Goal: Information Seeking & Learning: Check status

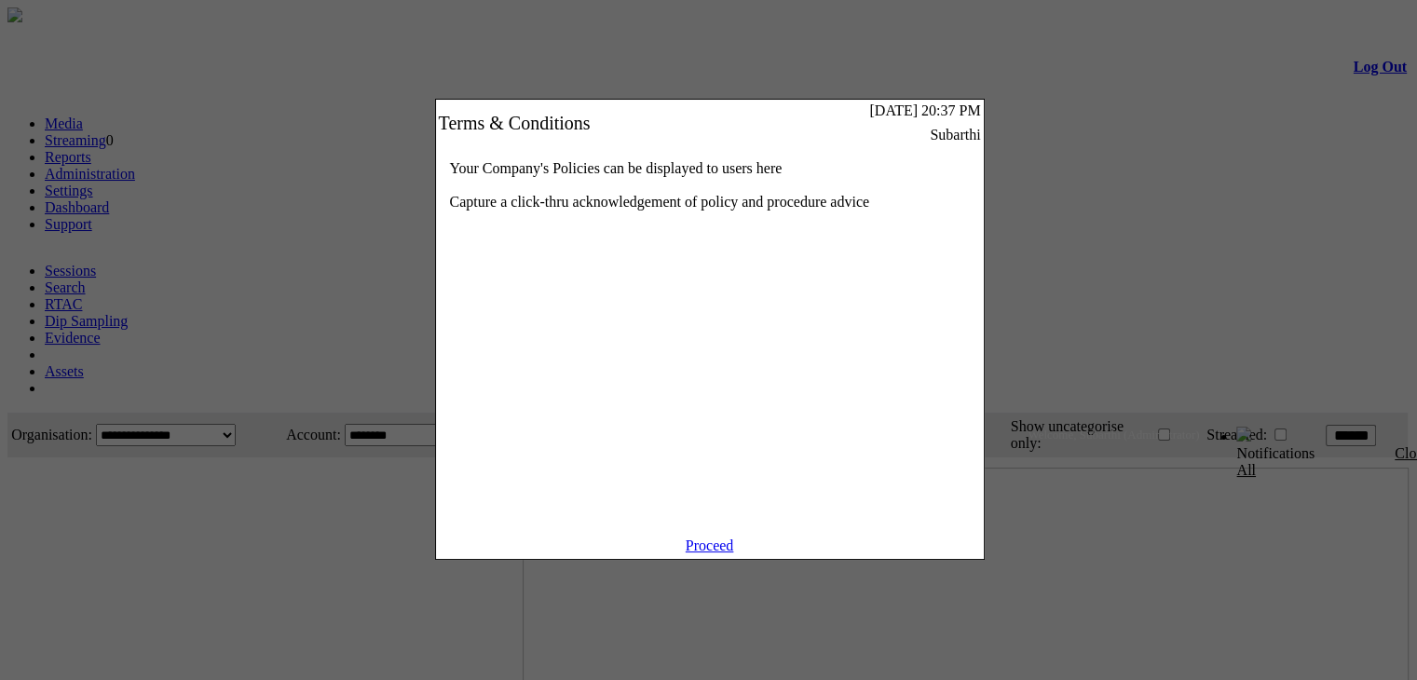
click at [709, 553] on link "Proceed" at bounding box center [710, 546] width 48 height 16
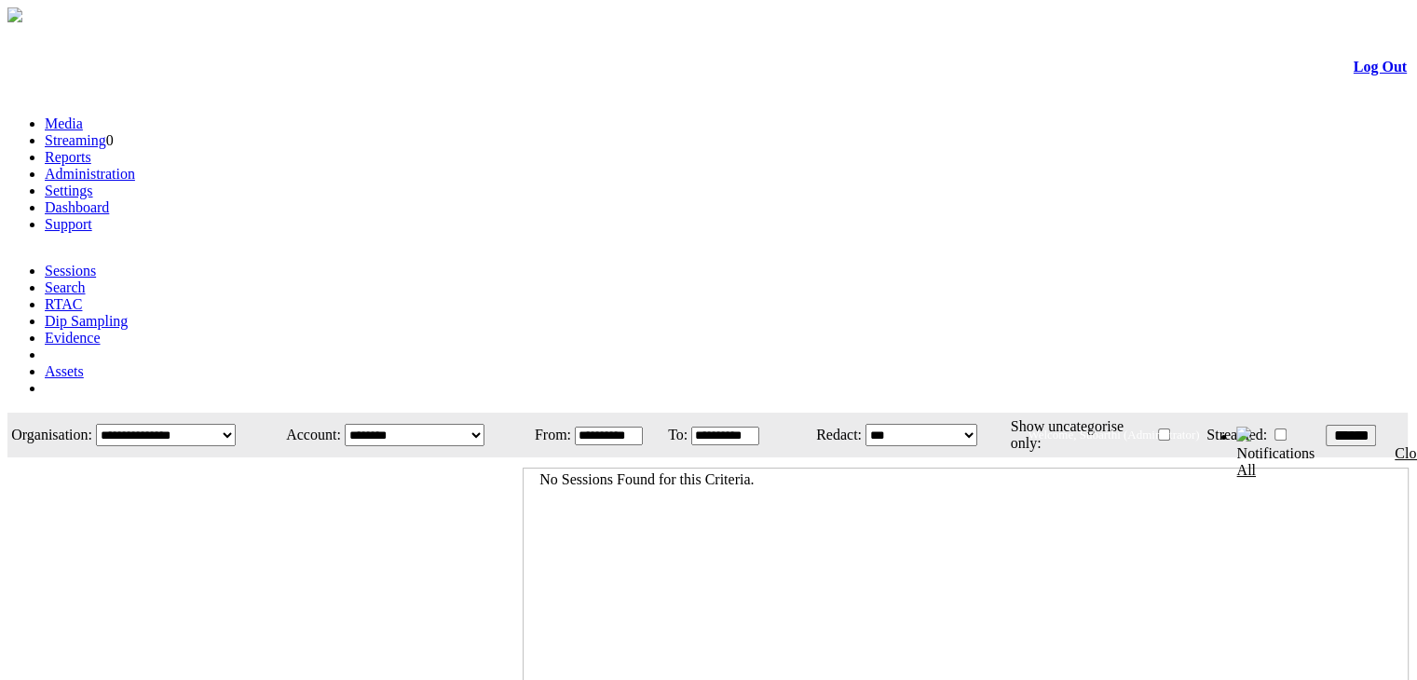
click at [101, 330] on link "Evidence" at bounding box center [73, 338] width 56 height 16
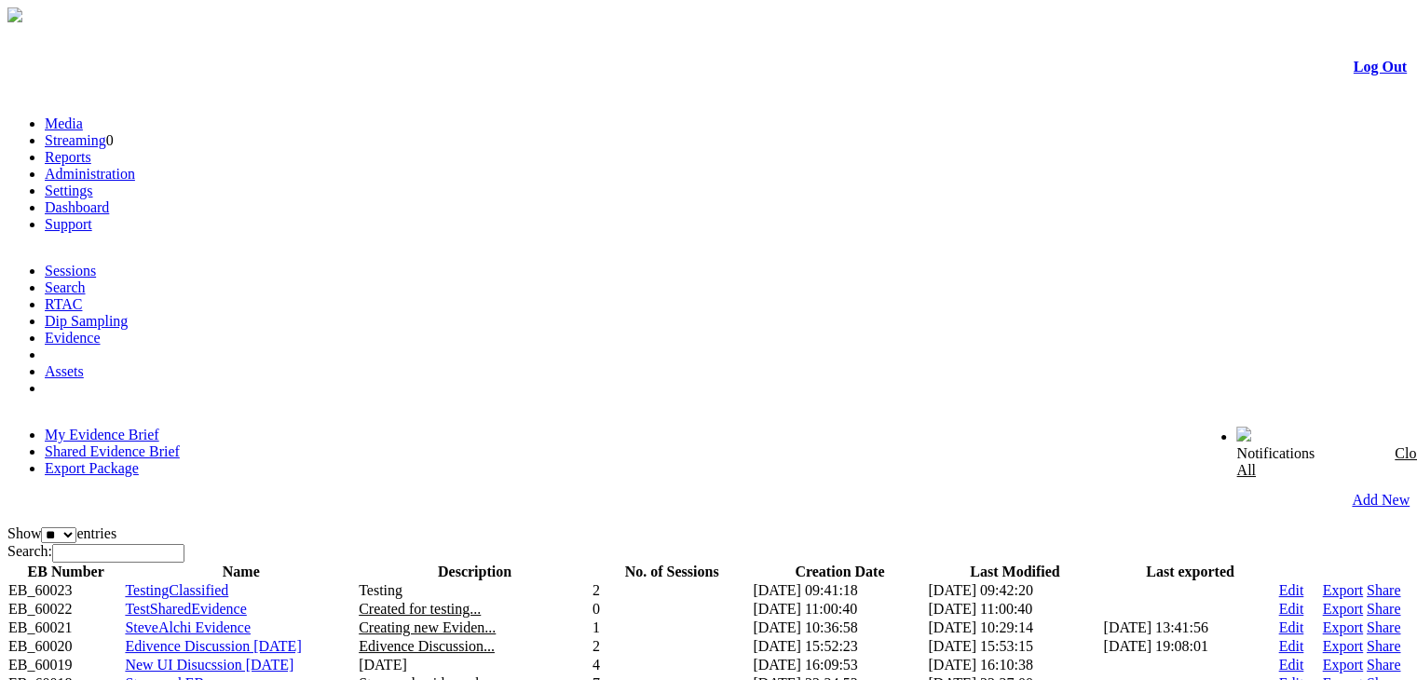
click at [180, 443] on link "Shared Evidence Brief" at bounding box center [112, 451] width 135 height 16
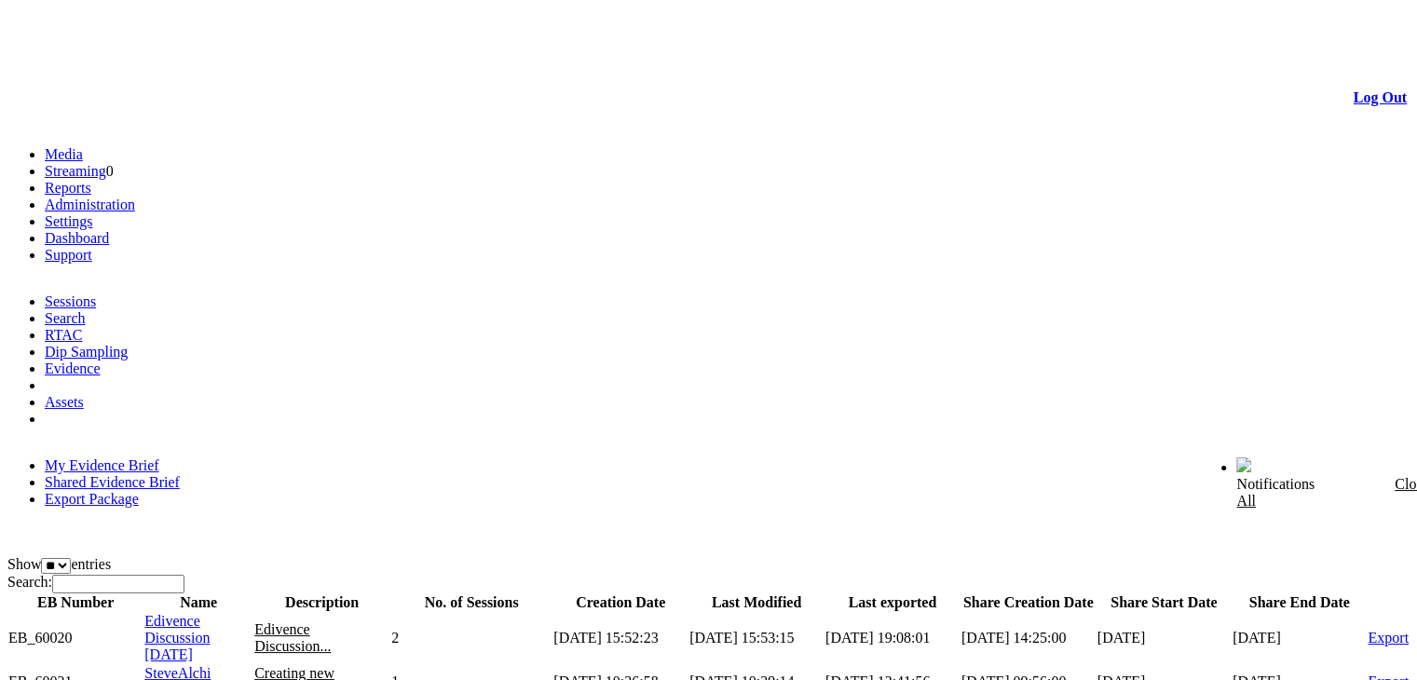
click at [211, 665] on span "SteveAlchi Evidence" at bounding box center [177, 681] width 66 height 33
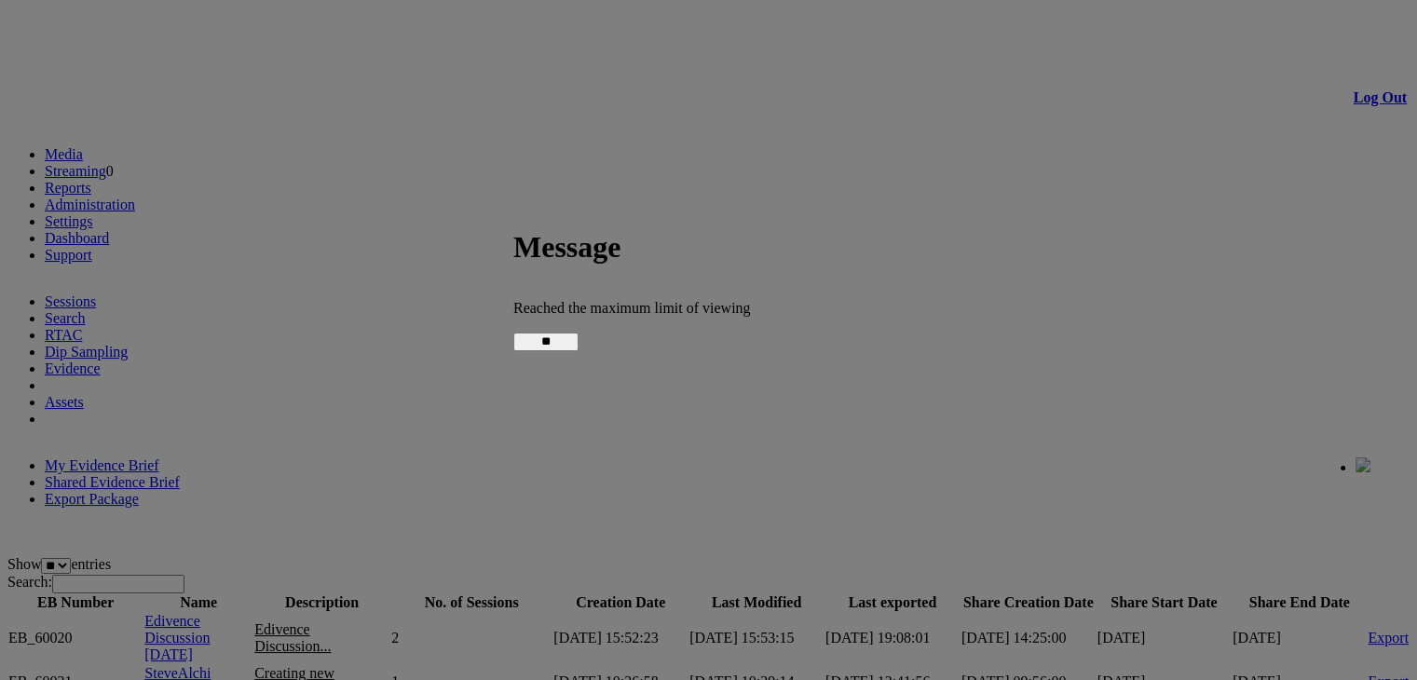
click at [579, 333] on input "**" at bounding box center [545, 342] width 65 height 19
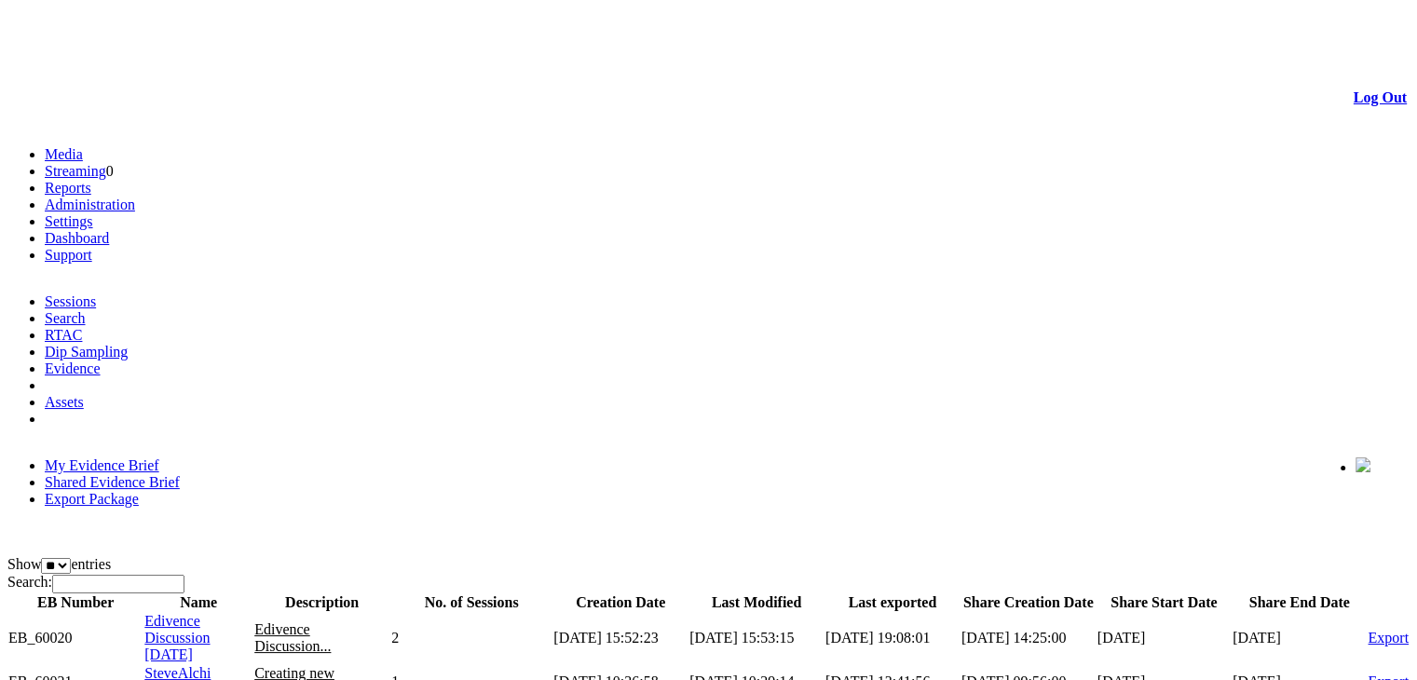
click at [210, 613] on span "Edivence Discussion [DATE]" at bounding box center [176, 637] width 65 height 49
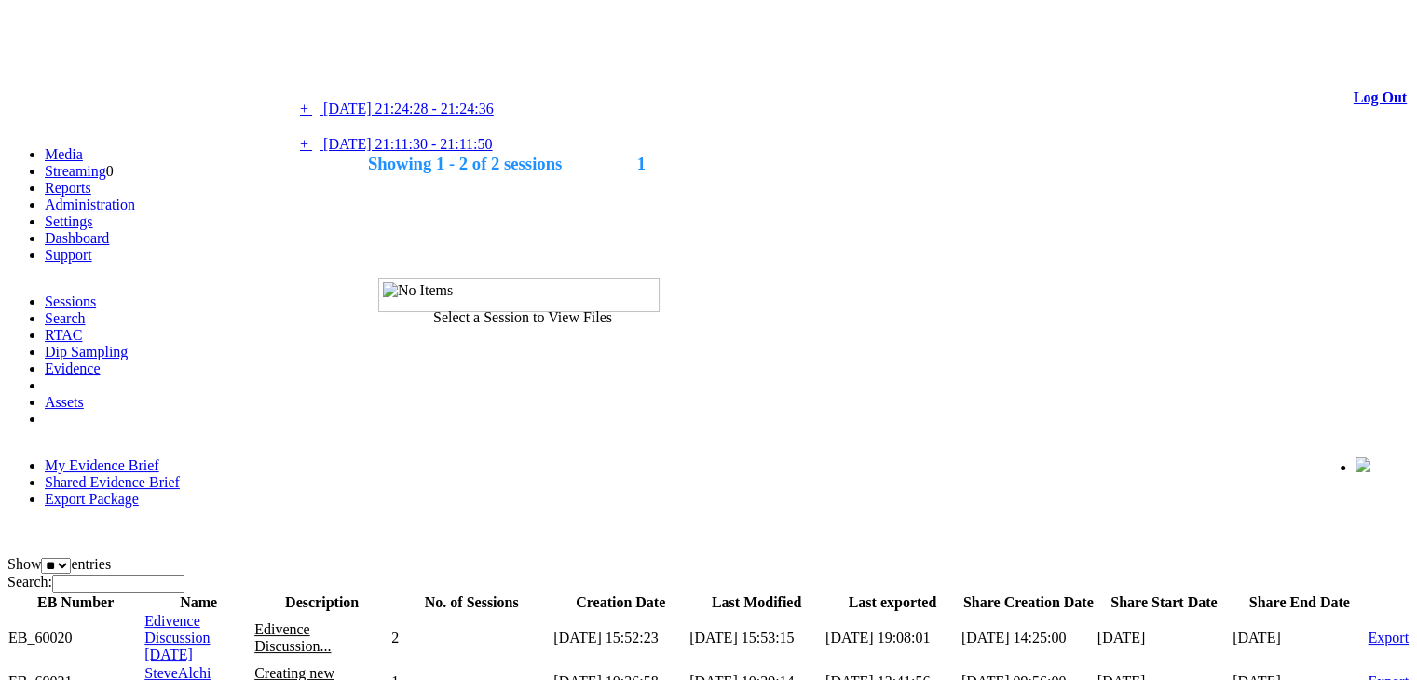
click at [494, 108] on span "09/01/2025 21:24:28 - 21:24:36" at bounding box center [408, 109] width 170 height 16
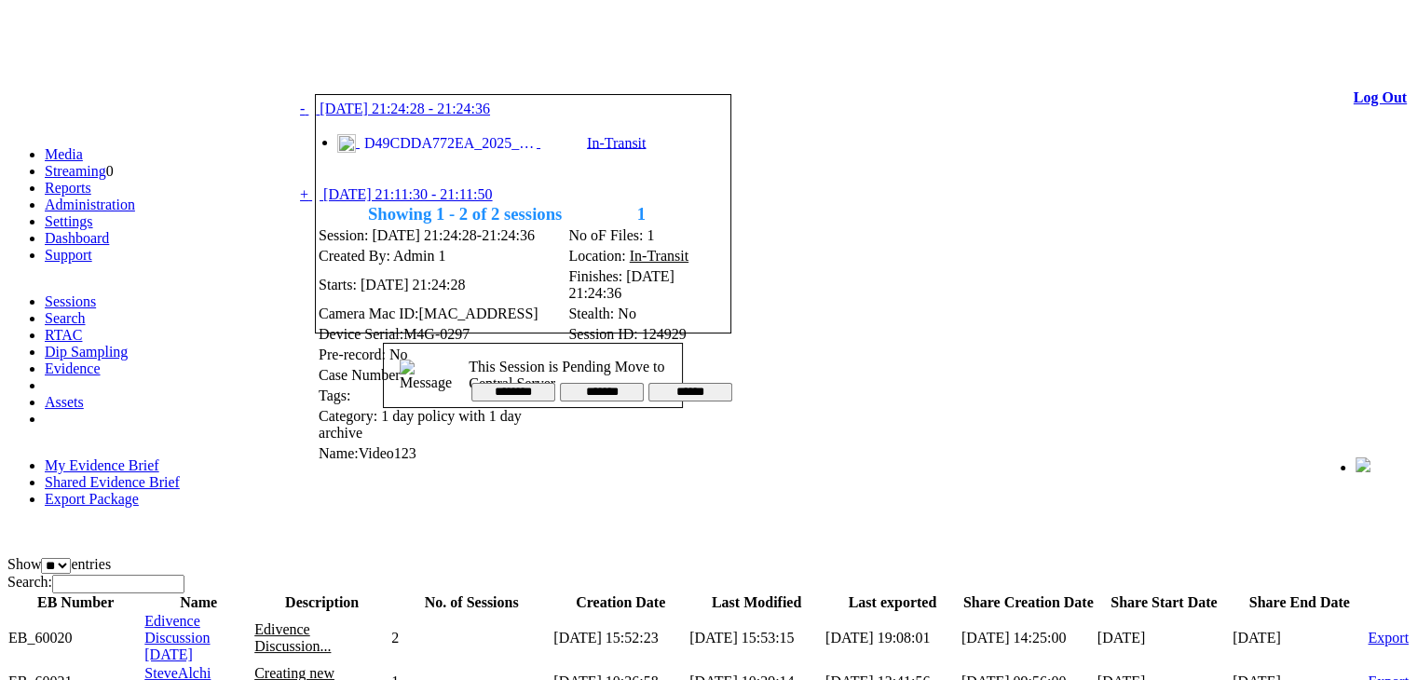
click at [372, 73] on link at bounding box center [372, 71] width 0 height 16
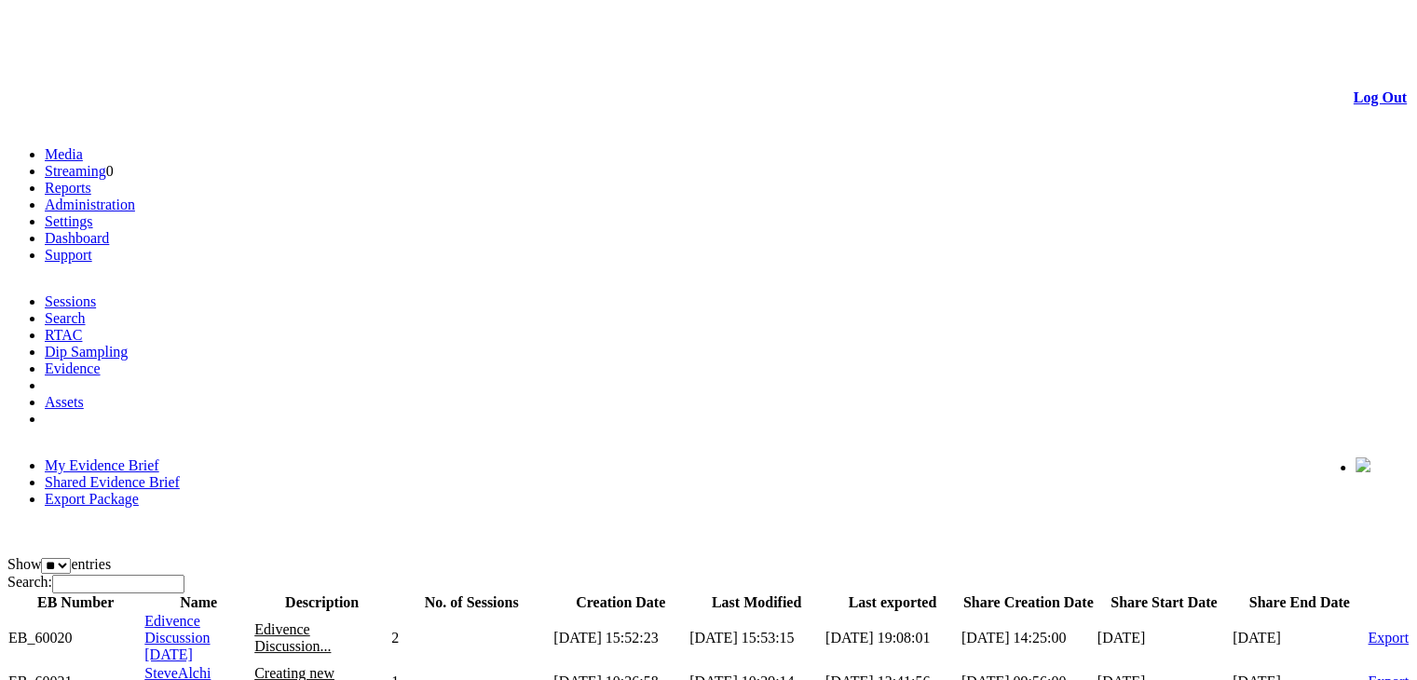
click at [210, 613] on span "Edivence Discussion [DATE]" at bounding box center [176, 637] width 65 height 49
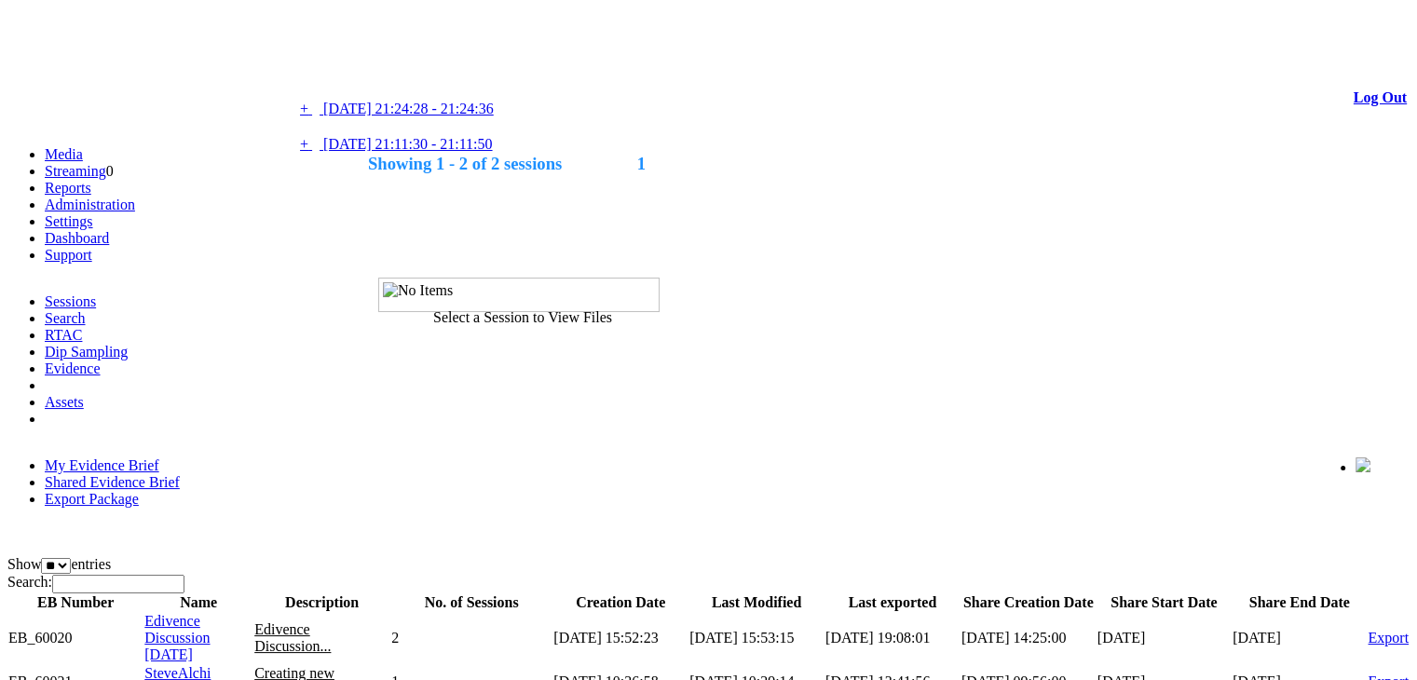
click at [492, 152] on span "09/01/2025 21:11:30 - 21:11:50" at bounding box center [407, 144] width 169 height 16
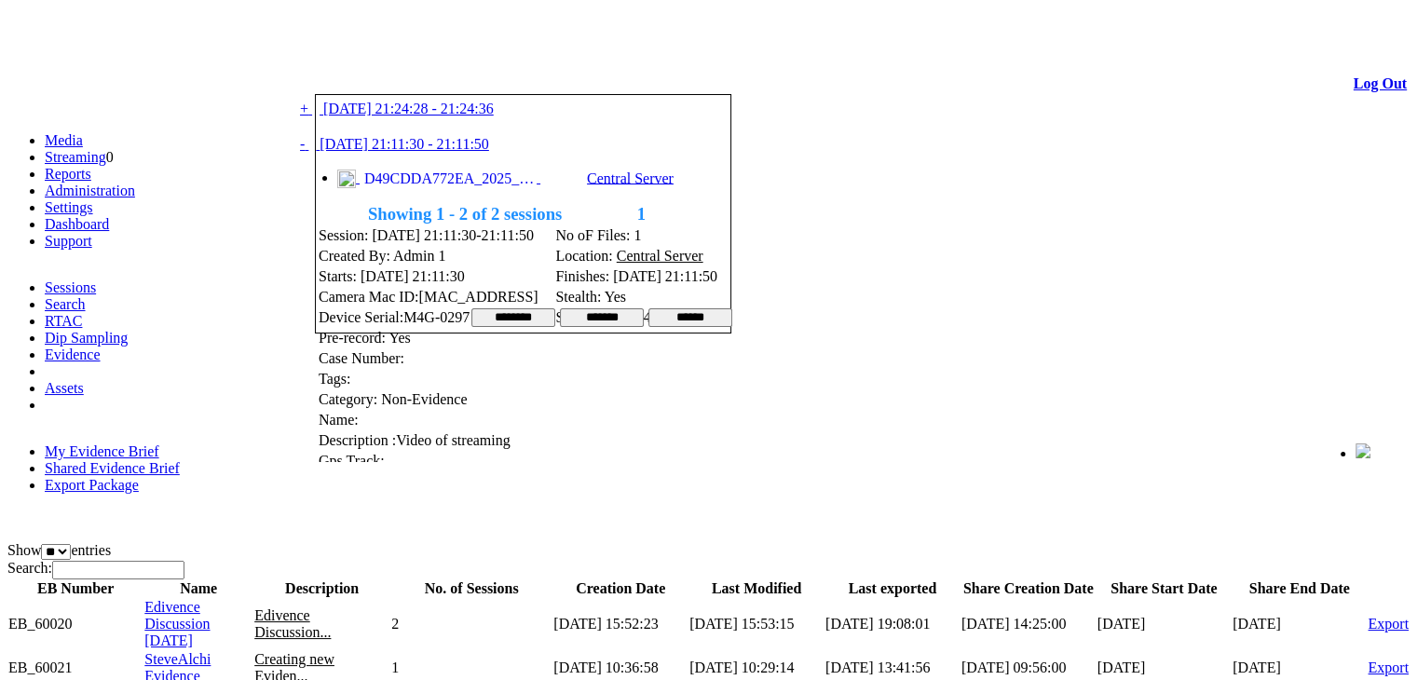
click at [372, 73] on link at bounding box center [372, 71] width 0 height 16
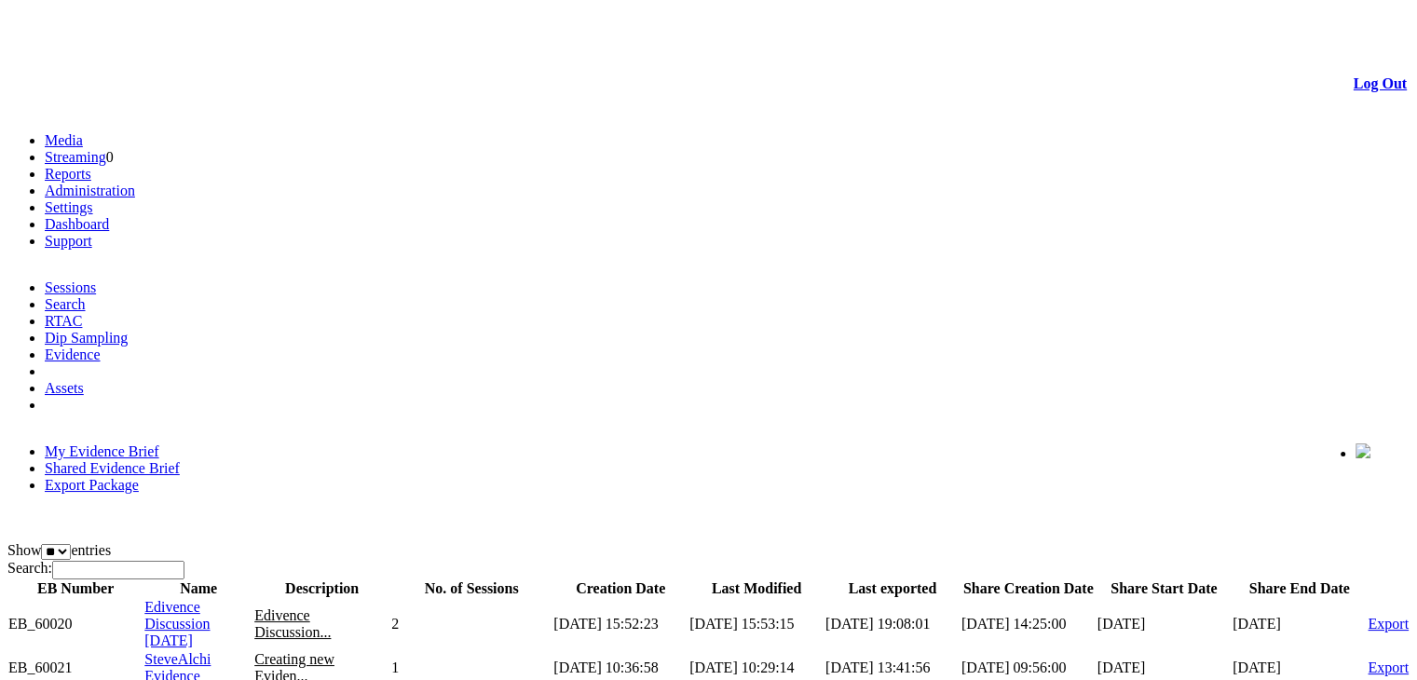
click at [210, 599] on span "Edivence Discussion [DATE]" at bounding box center [176, 623] width 65 height 49
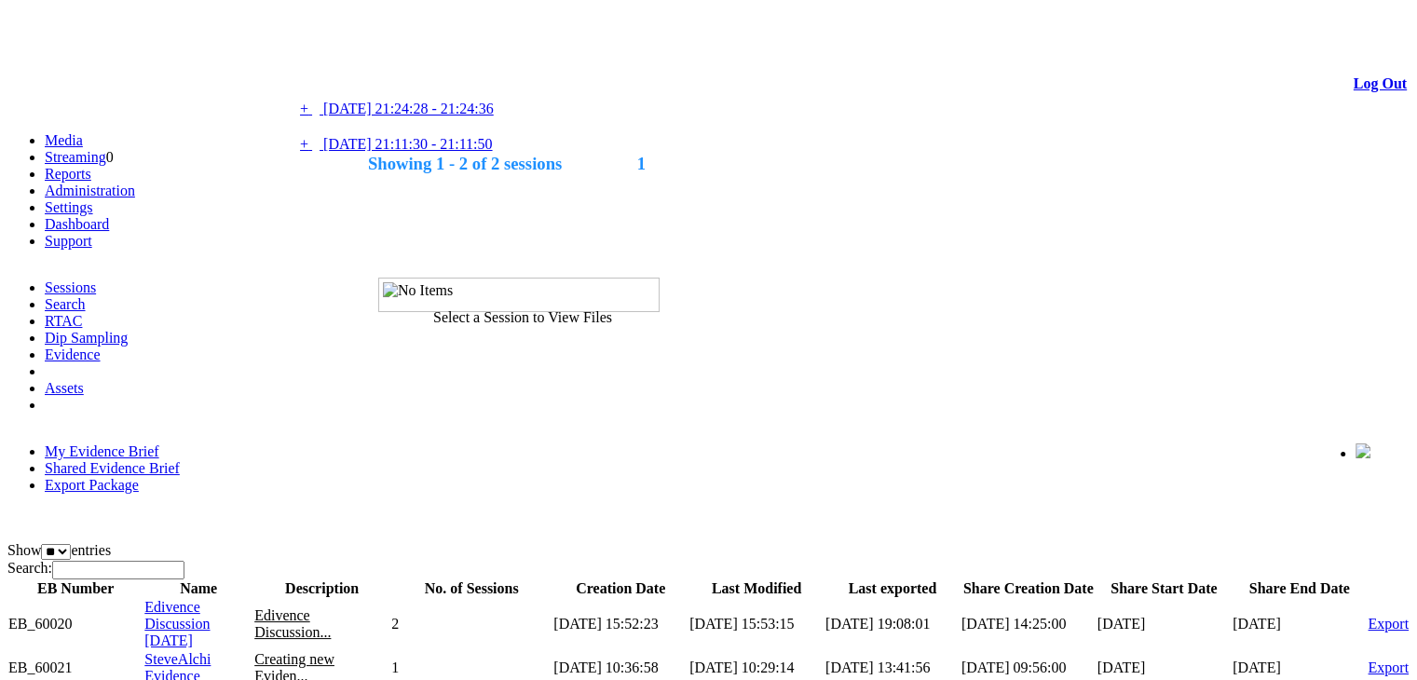
click at [494, 105] on link "+ - 09/01/2025 21:24:28 - 21:24:36" at bounding box center [397, 109] width 194 height 16
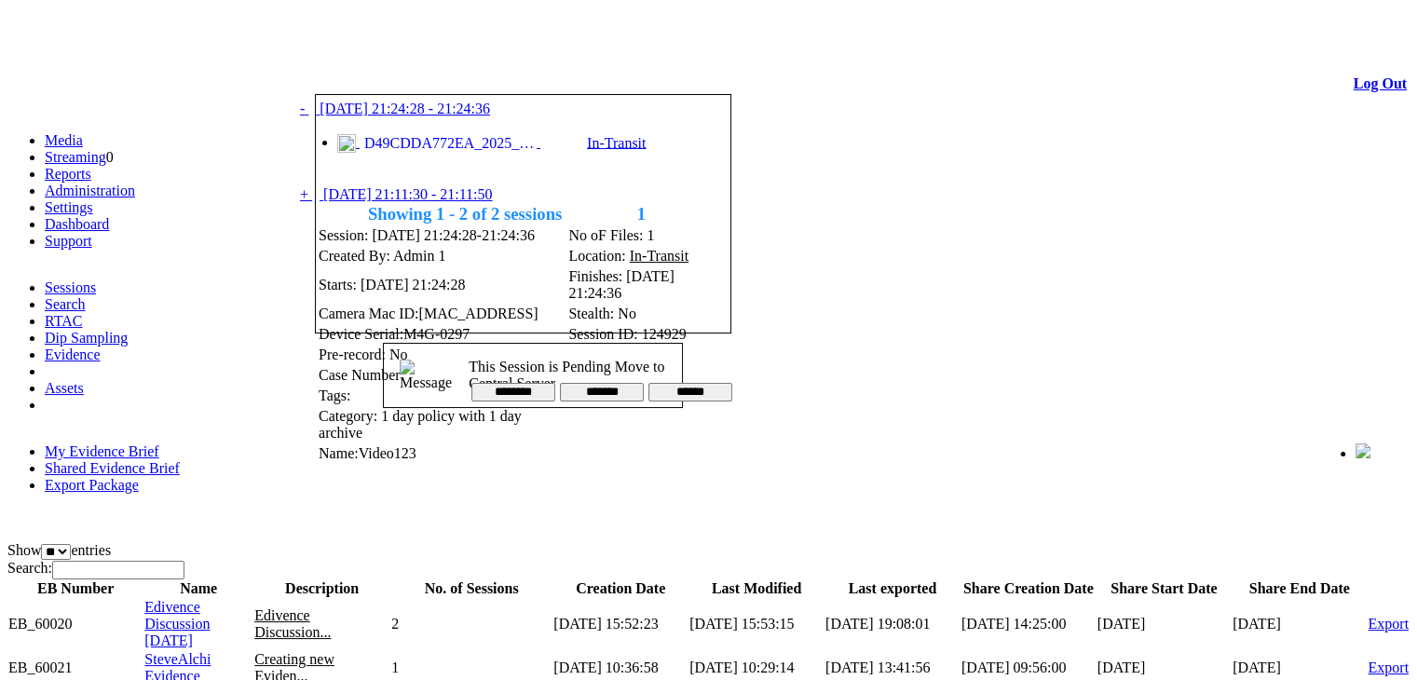
click at [372, 76] on link at bounding box center [372, 71] width 0 height 16
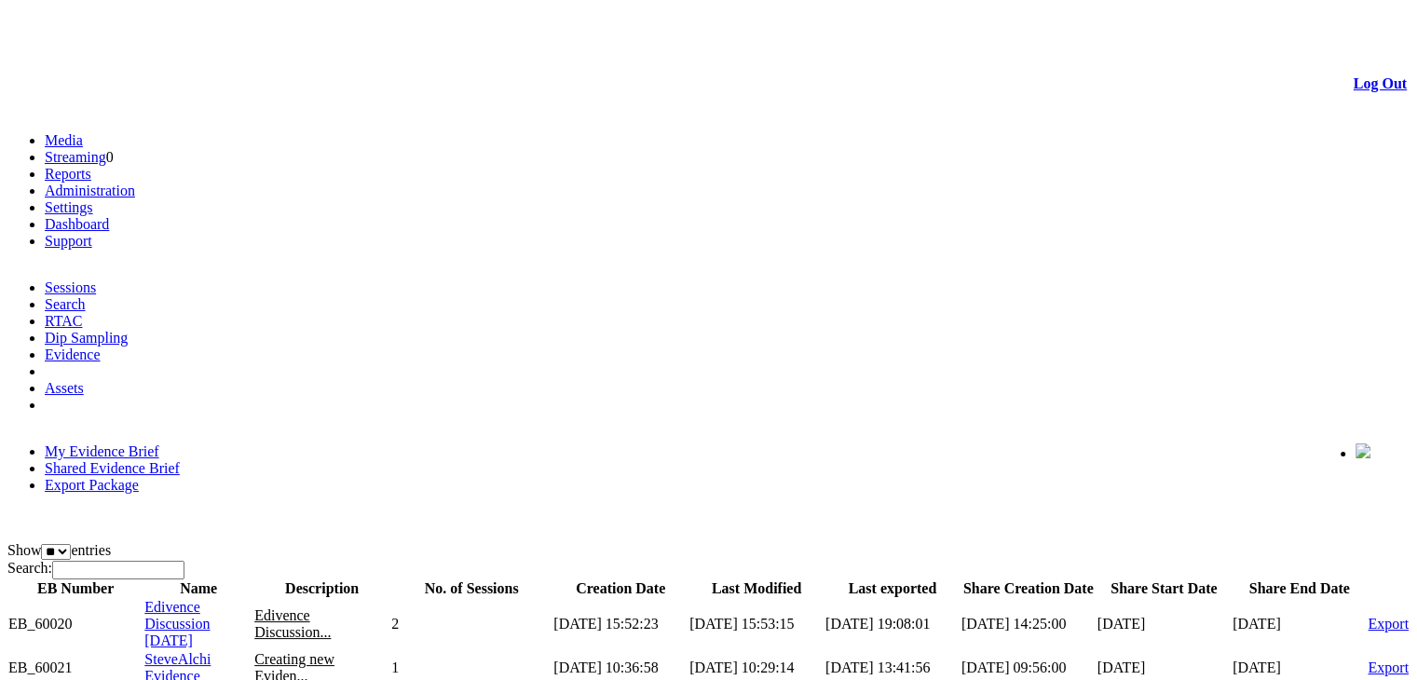
click at [210, 599] on span "Edivence Discussion [DATE]" at bounding box center [176, 623] width 65 height 49
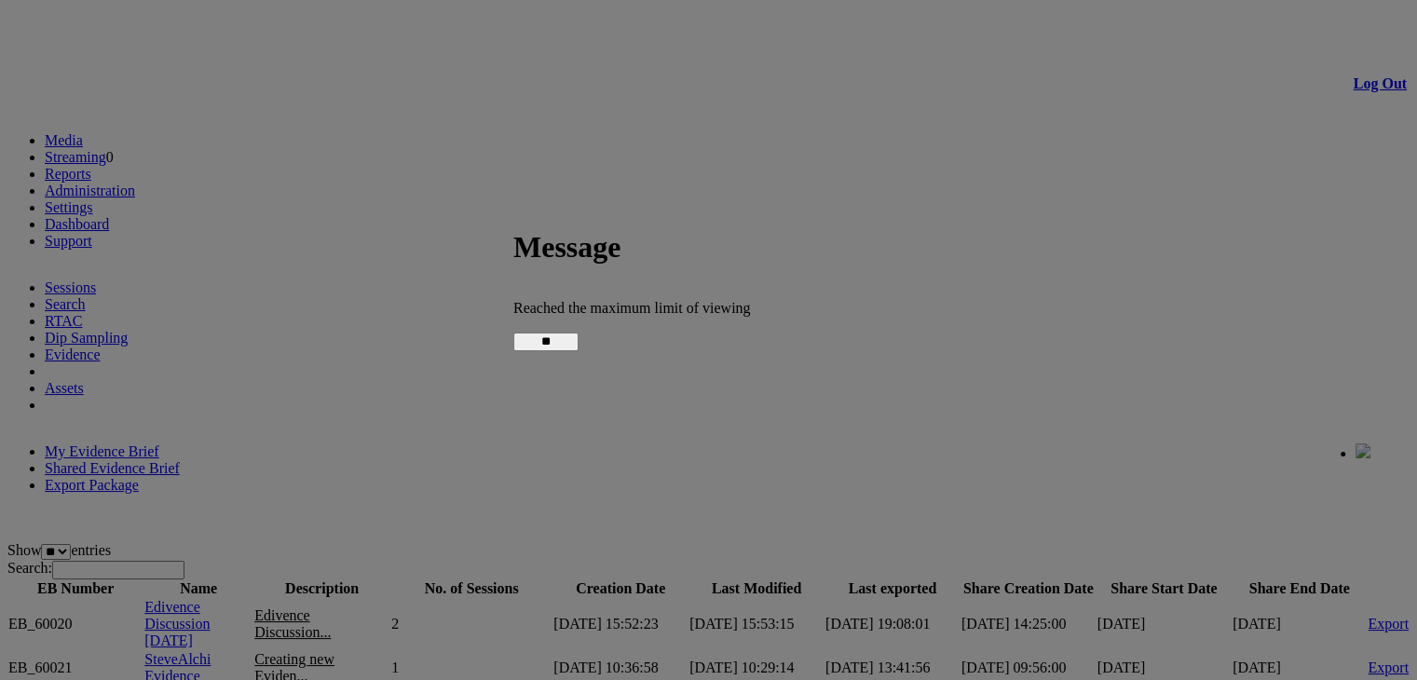
click at [579, 336] on input "**" at bounding box center [545, 342] width 65 height 19
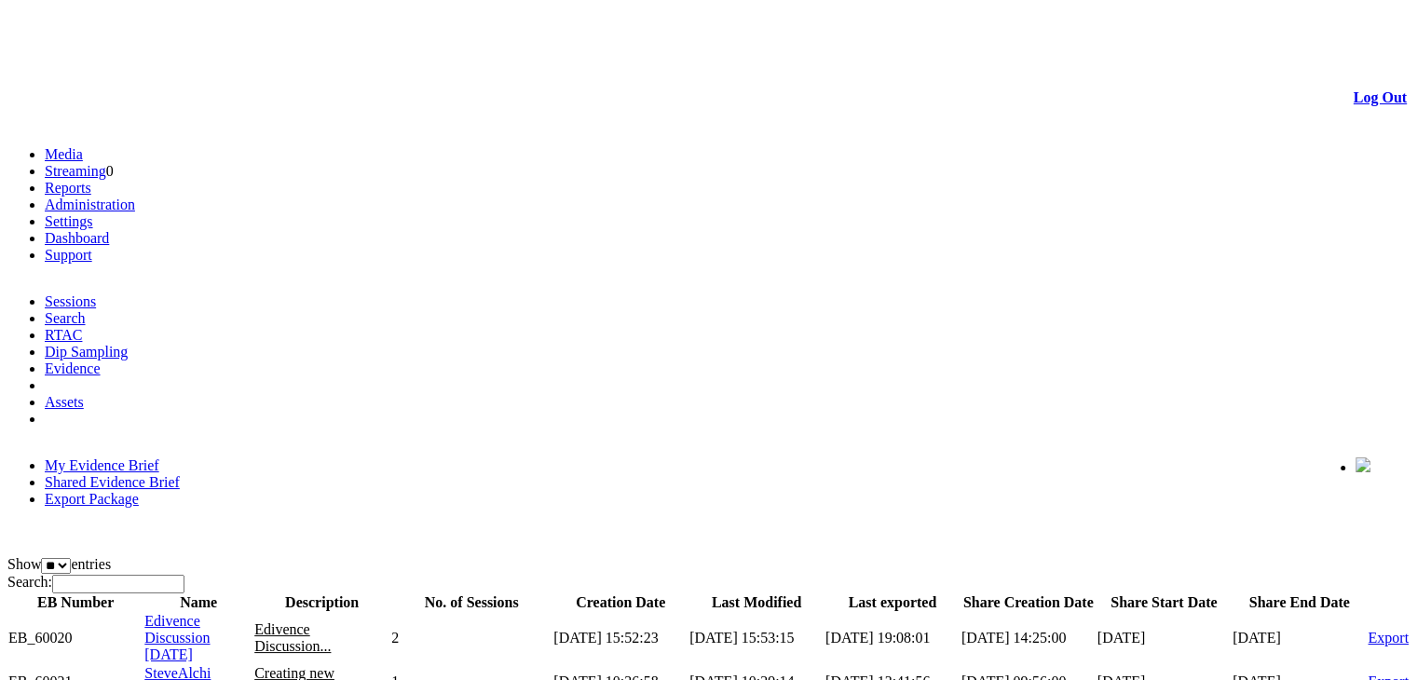
click at [210, 613] on span "Edivence Discussion [DATE]" at bounding box center [176, 637] width 65 height 49
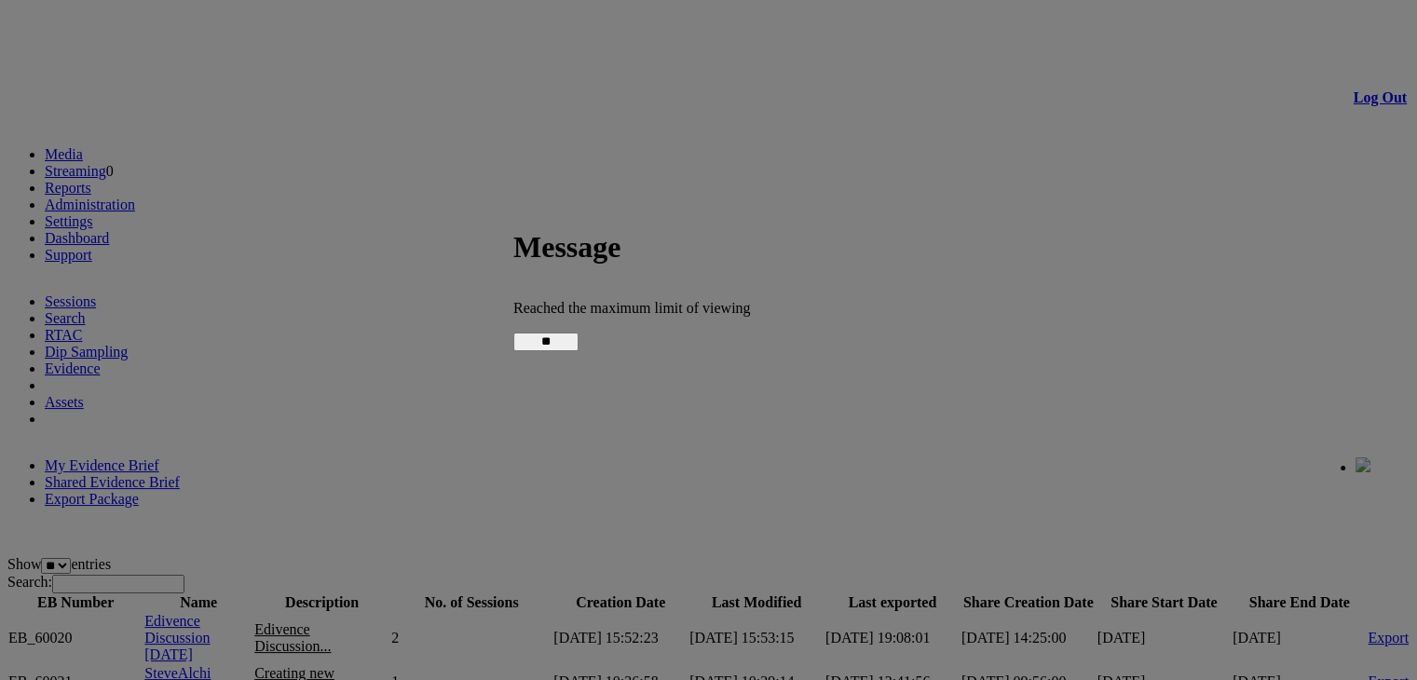
click at [579, 338] on input "**" at bounding box center [545, 342] width 65 height 19
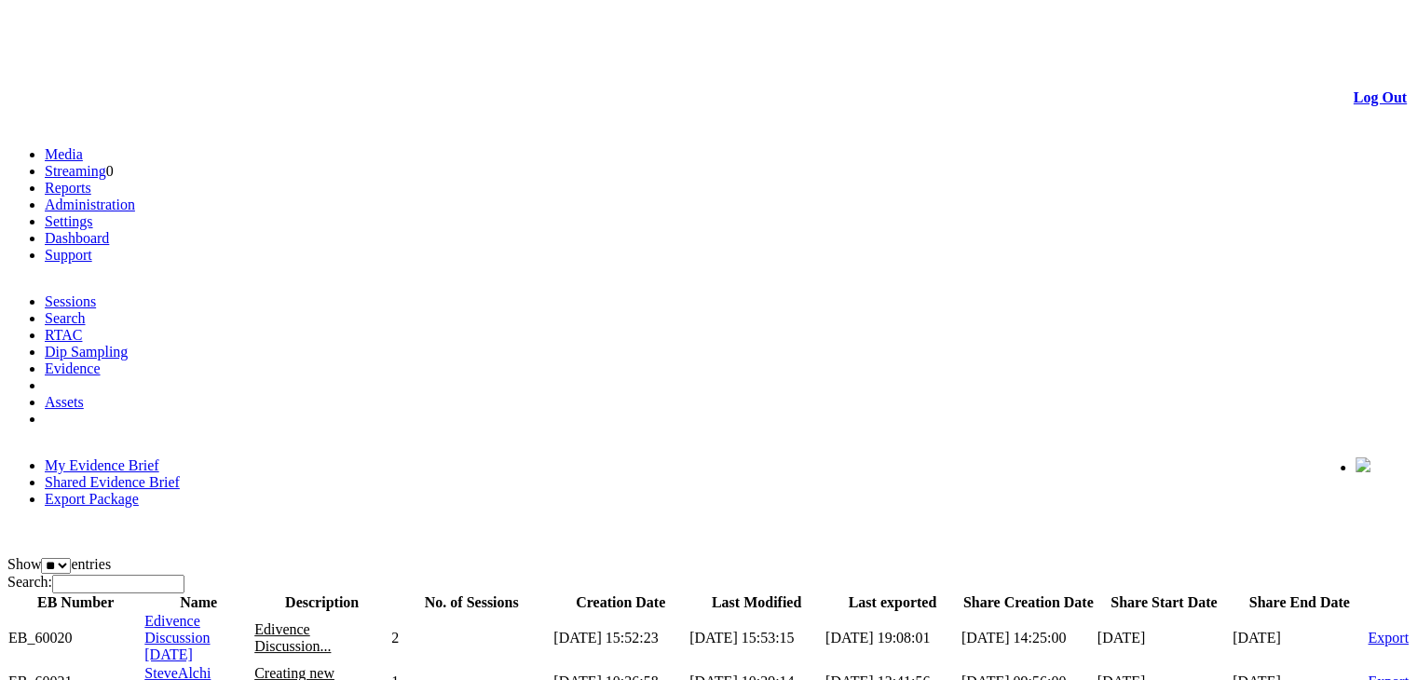
click at [1368, 89] on link "Log Out" at bounding box center [1380, 97] width 53 height 16
